Goal: Use online tool/utility

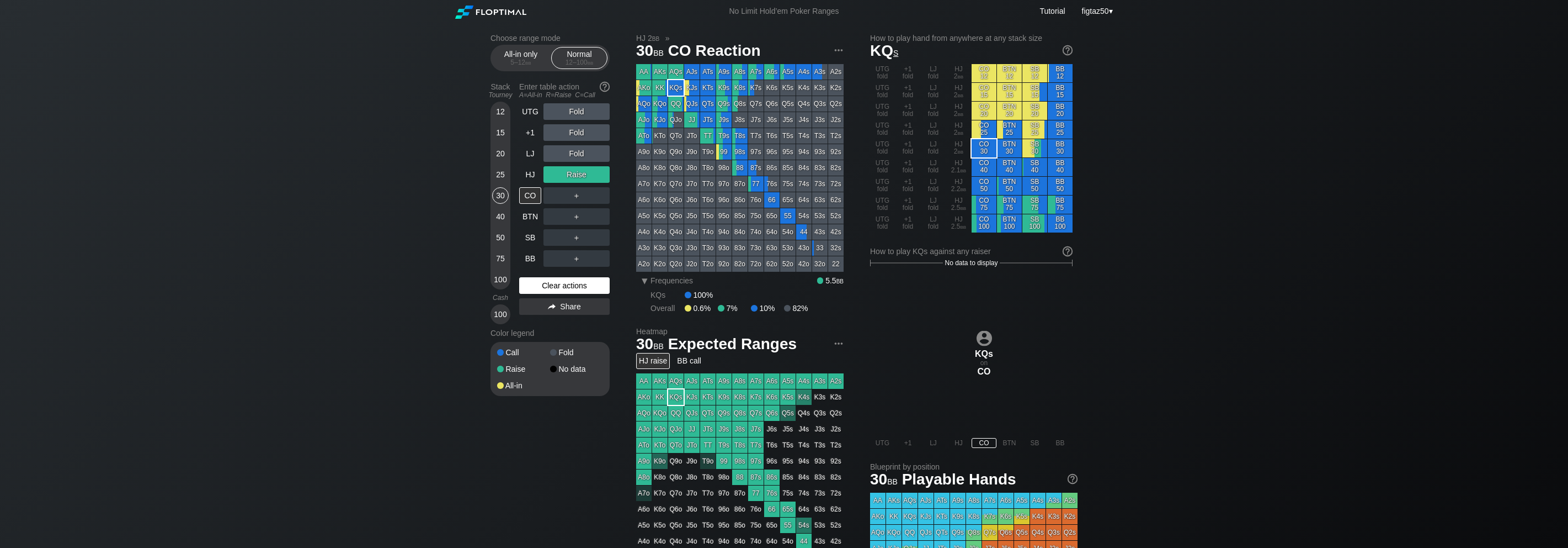
scroll to position [36, 0]
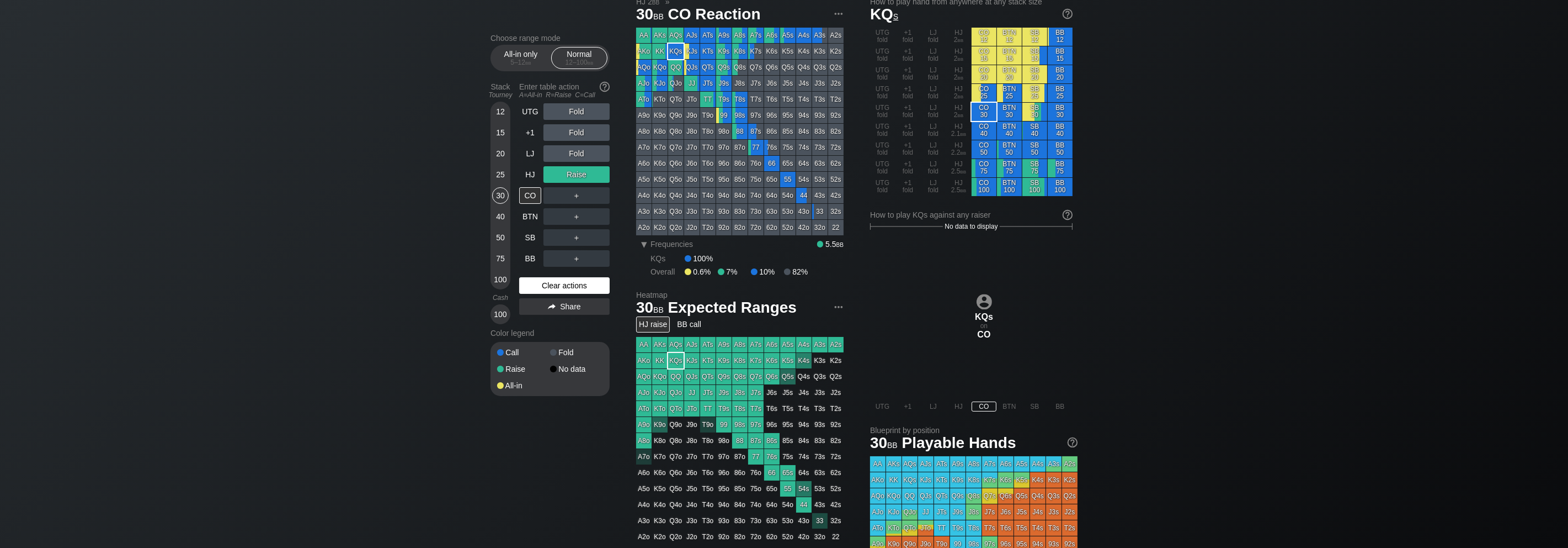
click at [584, 289] on div "Clear actions" at bounding box center [565, 286] width 90 height 16
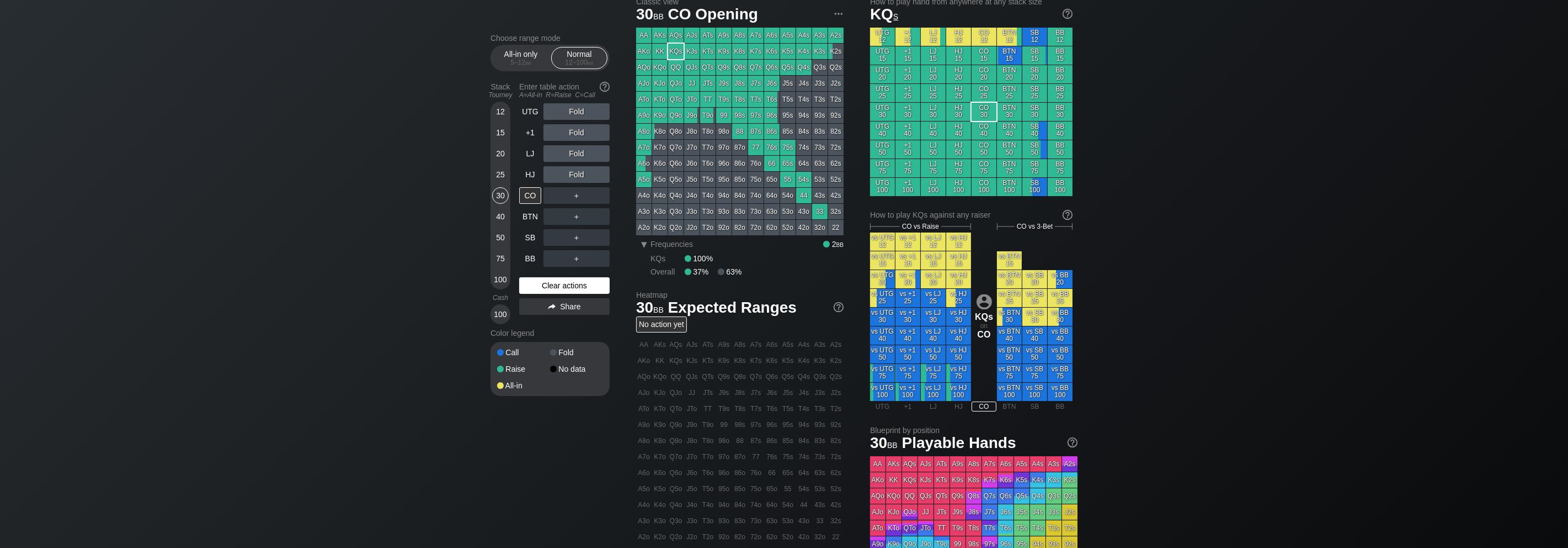
click at [584, 289] on div "Clear actions" at bounding box center [565, 286] width 90 height 16
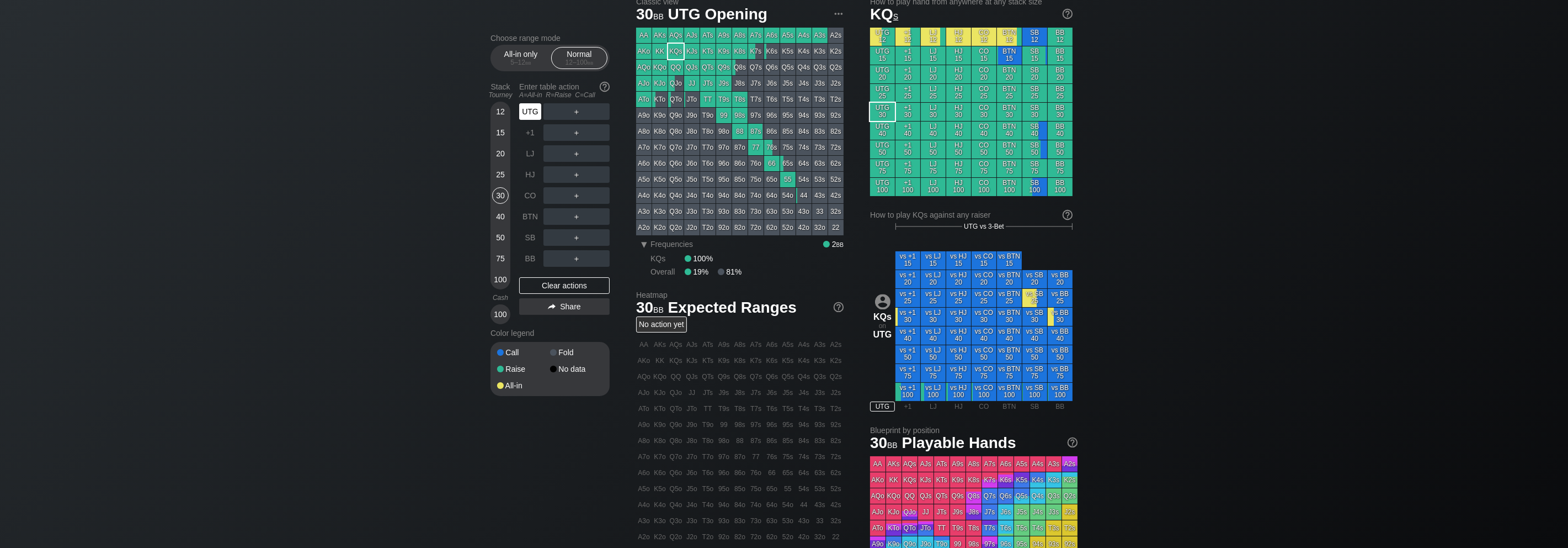
click at [529, 112] on div "UTG" at bounding box center [530, 112] width 22 height 16
click at [532, 175] on div "HJ" at bounding box center [530, 175] width 22 height 16
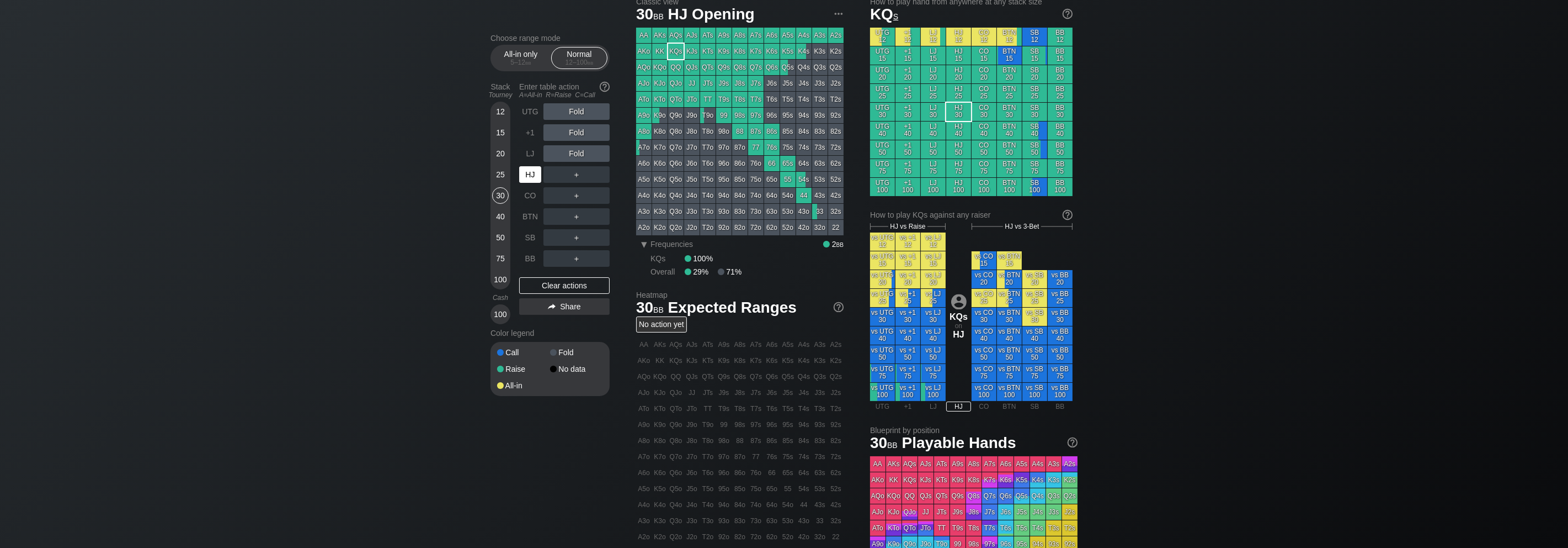
click at [532, 175] on div "HJ" at bounding box center [530, 175] width 22 height 16
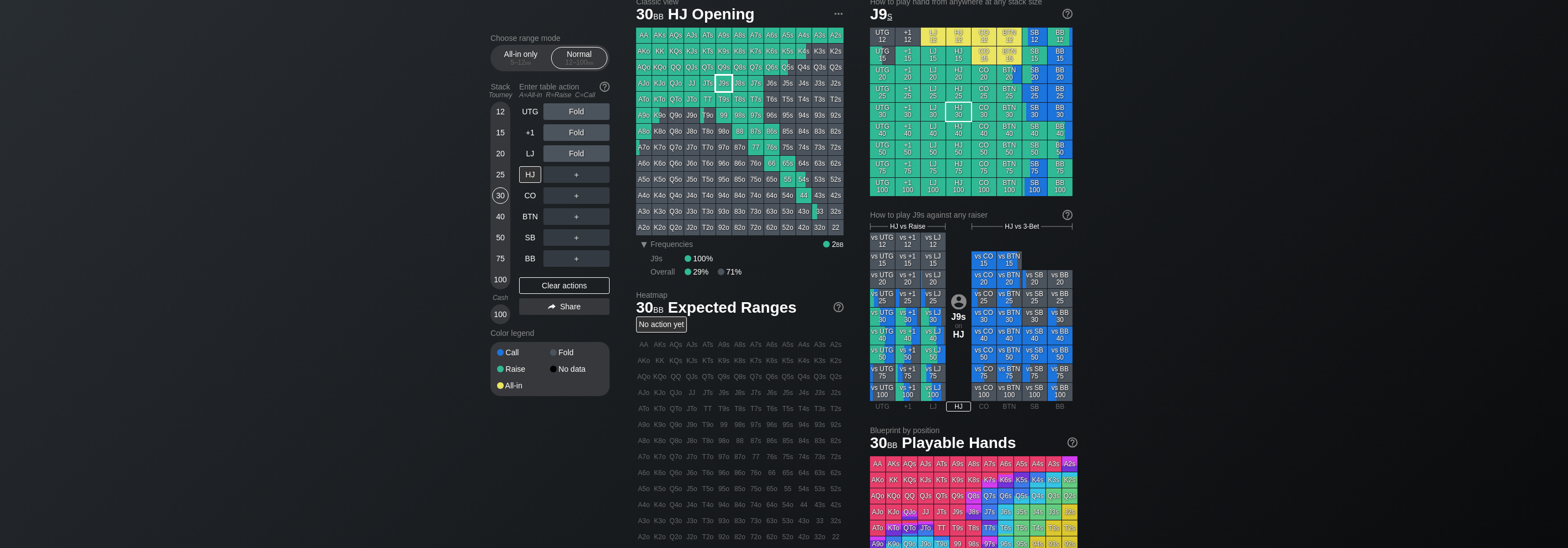
click at [725, 79] on div "J9s" at bounding box center [723, 83] width 16 height 16
